Goal: Use online tool/utility

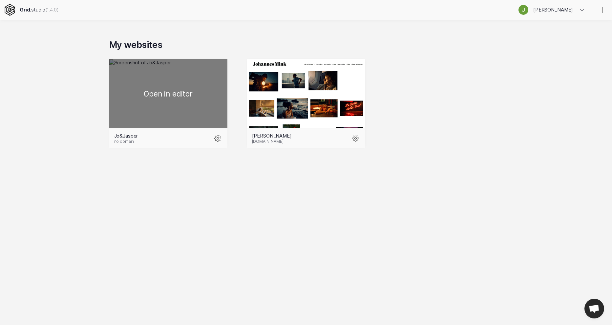
click at [195, 114] on div at bounding box center [168, 93] width 118 height 69
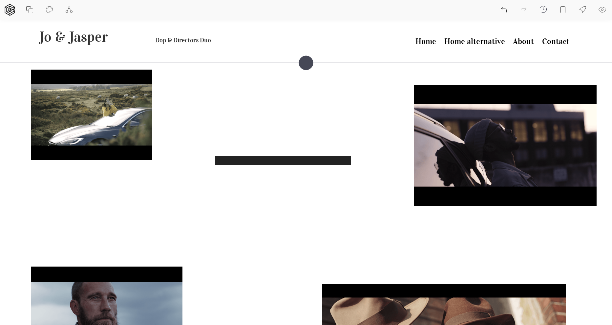
click at [604, 7] on icon at bounding box center [602, 10] width 8 height 8
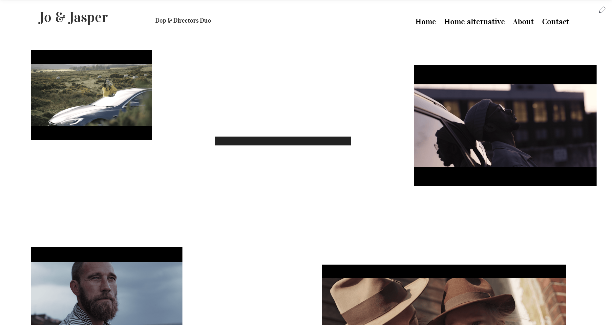
click at [599, 9] on icon at bounding box center [602, 10] width 8 height 8
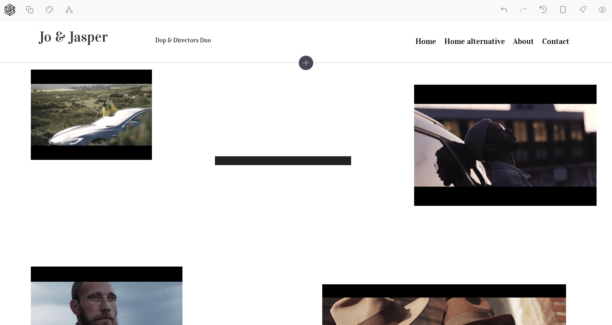
click at [585, 9] on icon at bounding box center [583, 10] width 8 height 8
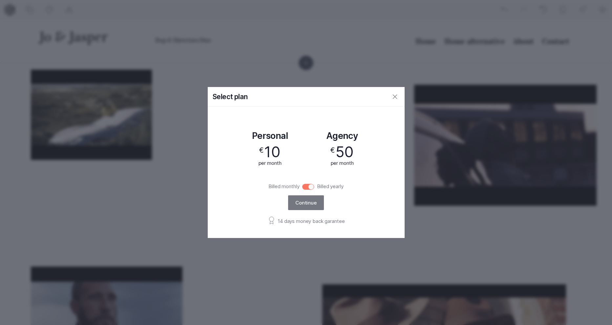
click at [394, 97] on icon at bounding box center [395, 97] width 8 height 8
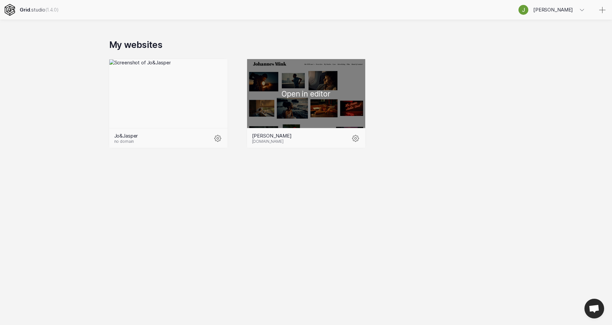
click at [289, 81] on div at bounding box center [306, 93] width 118 height 69
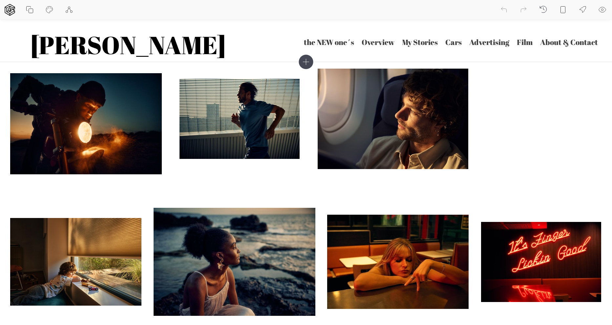
click at [585, 8] on icon at bounding box center [583, 10] width 8 height 8
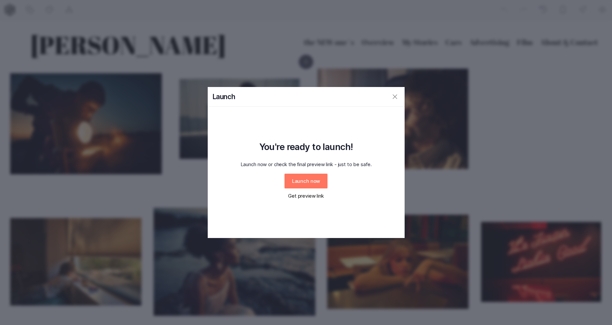
click at [396, 97] on icon at bounding box center [395, 97] width 8 height 8
